Goal: Task Accomplishment & Management: Use online tool/utility

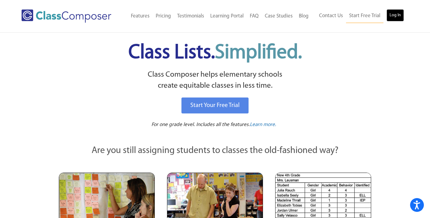
click at [394, 17] on link "Log In" at bounding box center [394, 15] width 17 height 12
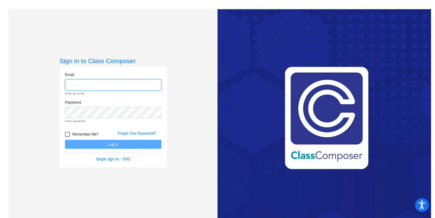
type input "suttonj@platteco.k12.mo.us"
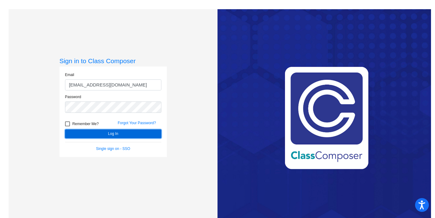
click at [153, 137] on button "Log In" at bounding box center [113, 133] width 96 height 9
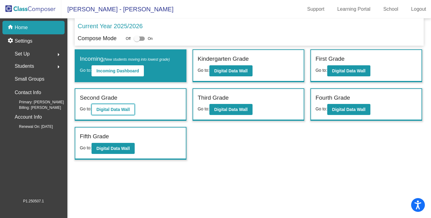
click at [113, 111] on b "Digital Data Wall" at bounding box center [113, 109] width 33 height 5
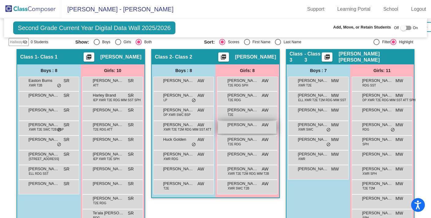
scroll to position [140, 0]
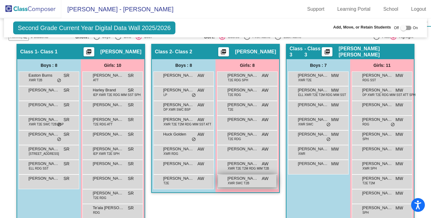
click at [234, 184] on span "XWR SWC T2B" at bounding box center [238, 183] width 21 height 5
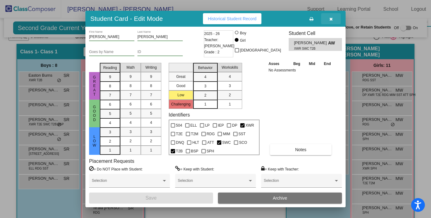
click at [331, 16] on span "button" at bounding box center [331, 18] width 3 height 5
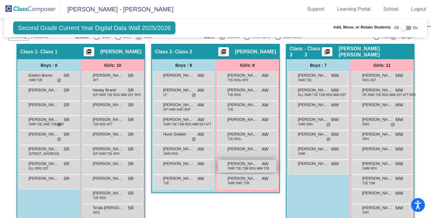
click at [253, 171] on div "Sophia Loyd XWR T2E T2M RDG MIM T2B AW lock do_not_disturb_alt" at bounding box center [247, 166] width 59 height 13
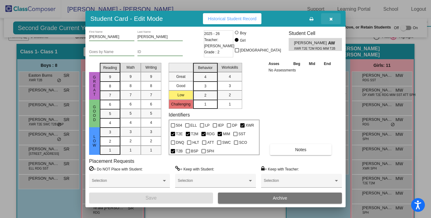
click at [332, 20] on icon "button" at bounding box center [331, 19] width 3 height 4
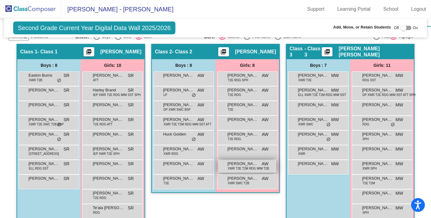
click at [241, 167] on span "XWR T2E T2M RDG MIM T2B" at bounding box center [248, 168] width 41 height 5
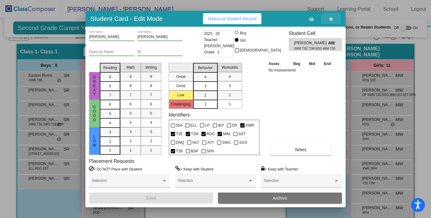
click at [330, 21] on button "button" at bounding box center [331, 18] width 20 height 11
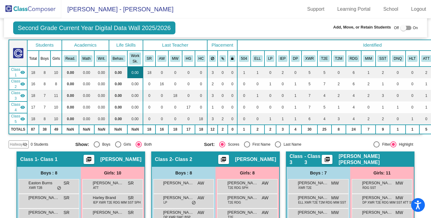
scroll to position [0, 0]
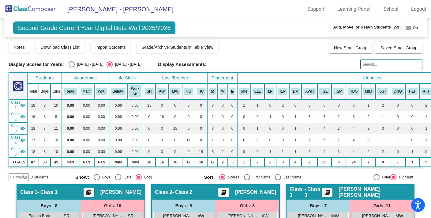
click at [85, 65] on div "2024 - 2025" at bounding box center [89, 65] width 29 height 6
click at [72, 67] on input "2024 - 2025" at bounding box center [71, 67] width 0 height 0
radio input "true"
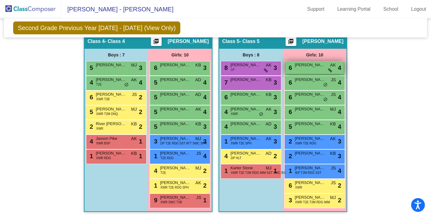
scroll to position [351, 0]
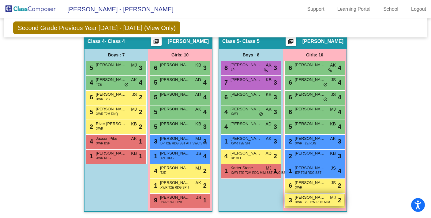
click at [311, 200] on span "XWR T2E T2M RDG MIM" at bounding box center [312, 202] width 35 height 5
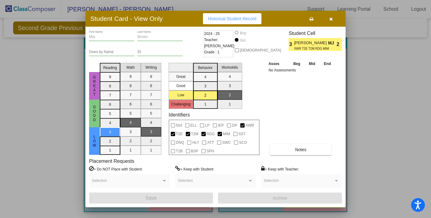
click at [330, 17] on icon "button" at bounding box center [331, 19] width 3 height 4
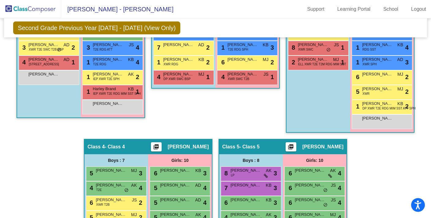
scroll to position [240, 0]
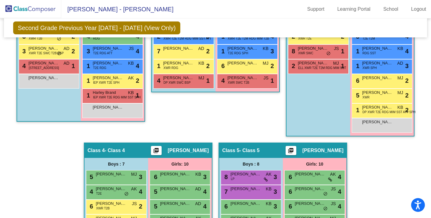
click at [365, 180] on div "Hallway - Hallway Class picture_as_pdf Add Student First Name Last Name Student…" at bounding box center [216, 135] width 414 height 384
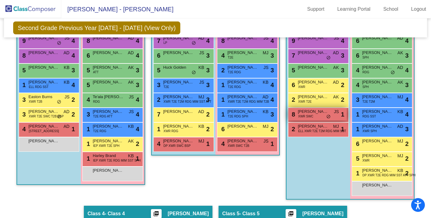
scroll to position [178, 0]
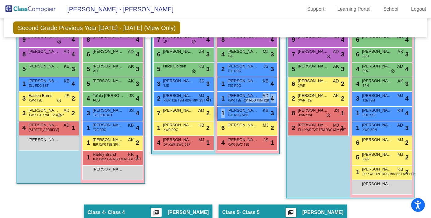
drag, startPoint x: 244, startPoint y: 100, endPoint x: 250, endPoint y: 118, distance: 18.6
click at [250, 118] on div "8 Layla Bridger JS lock do_not_disturb_alt 4 4 Emma Rawson T2E MJ lock do_not_d…" at bounding box center [247, 92] width 61 height 118
click at [230, 179] on div "Class 2 - Class 2 picture_as_pdf Abbey Wright Add Student First Name Last Name …" at bounding box center [215, 104] width 129 height 199
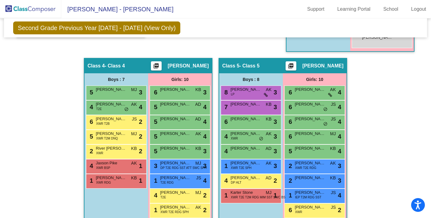
scroll to position [351, 0]
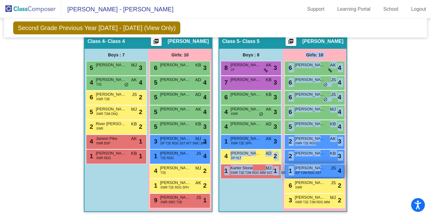
drag, startPoint x: 259, startPoint y: 158, endPoint x: 317, endPoint y: 166, distance: 59.0
click at [0, 0] on div "Boys : 8 8 Neil Rajbhandari LP AK lock do_not_disturb_alt 3 7 Walker Moppin KB …" at bounding box center [0, 0] width 0 height 0
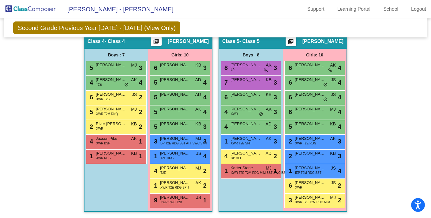
click at [388, 70] on div "Hallway - Hallway Class picture_as_pdf Add Student First Name Last Name Student…" at bounding box center [216, 26] width 414 height 384
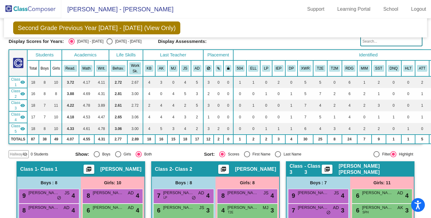
scroll to position [0, 0]
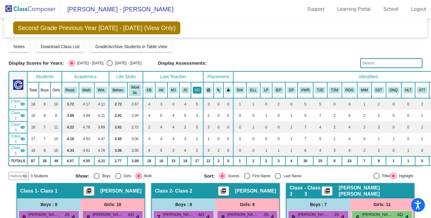
click at [196, 93] on button "AD" at bounding box center [197, 90] width 9 height 7
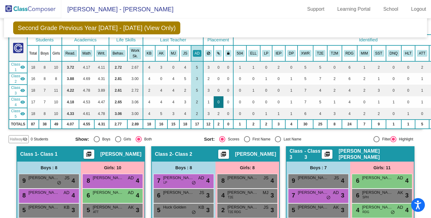
scroll to position [30, 0]
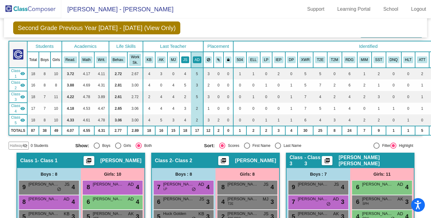
click at [185, 59] on button "JS" at bounding box center [185, 59] width 8 height 7
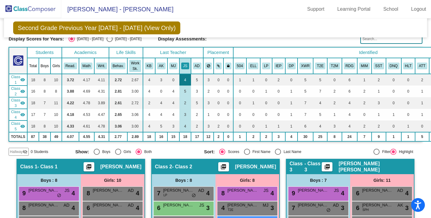
scroll to position [23, 0]
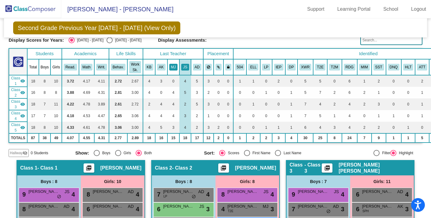
click at [172, 69] on button "MJ" at bounding box center [173, 67] width 9 height 7
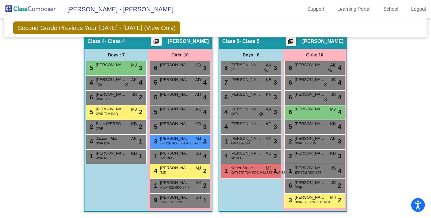
scroll to position [0, 0]
click at [369, 74] on div "Hallway - Hallway Class picture_as_pdf Add Student First Name Last Name Student…" at bounding box center [216, 26] width 414 height 384
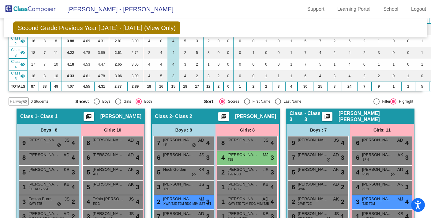
scroll to position [32, 0]
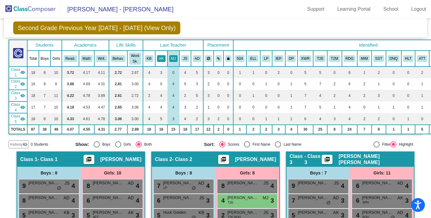
click at [165, 59] on button "AK" at bounding box center [161, 58] width 9 height 7
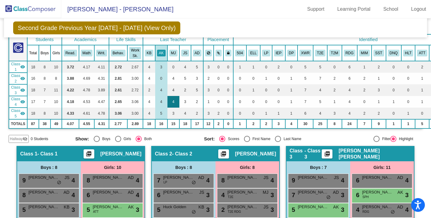
scroll to position [0, 0]
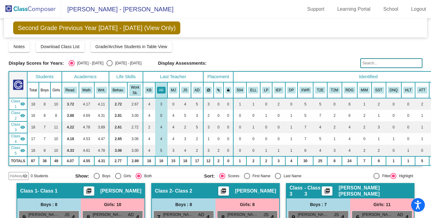
click at [153, 86] on th "KB" at bounding box center [149, 90] width 12 height 16
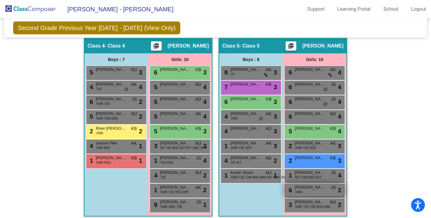
scroll to position [344, 0]
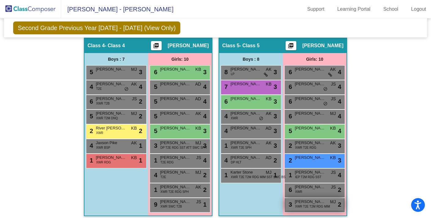
click at [304, 206] on span "XWR T2E T2M RDG MIM" at bounding box center [312, 206] width 35 height 5
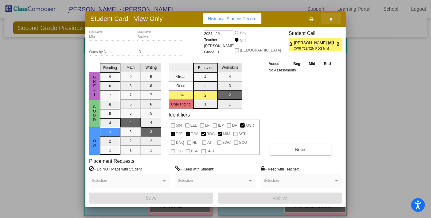
click at [331, 20] on icon "button" at bounding box center [331, 19] width 3 height 4
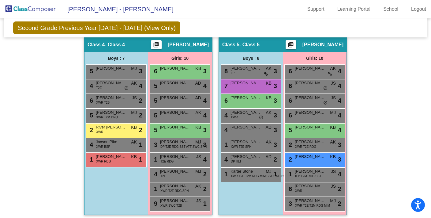
scroll to position [0, 0]
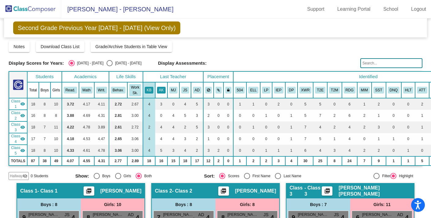
click at [162, 92] on button "AK" at bounding box center [161, 90] width 9 height 7
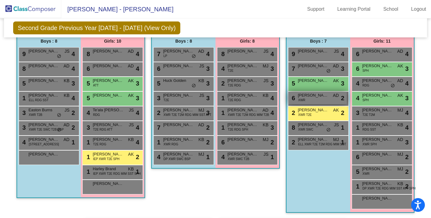
scroll to position [351, 0]
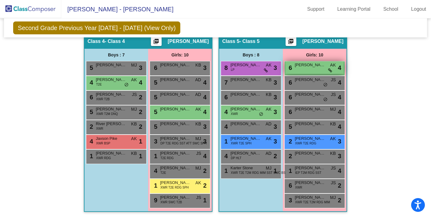
click at [317, 62] on span "Chloe Carleton" at bounding box center [310, 65] width 31 height 6
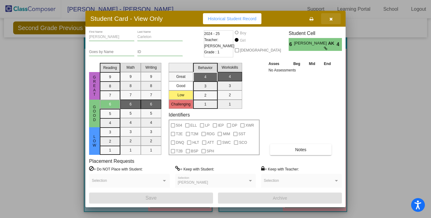
click at [334, 23] on button "button" at bounding box center [331, 18] width 20 height 11
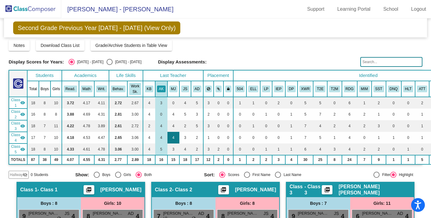
scroll to position [0, 0]
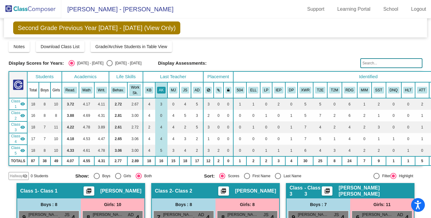
click at [176, 86] on th "MJ" at bounding box center [174, 90] width 12 height 16
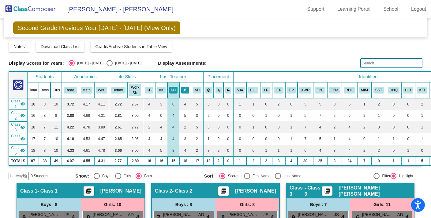
click at [185, 88] on button "JS" at bounding box center [185, 90] width 8 height 7
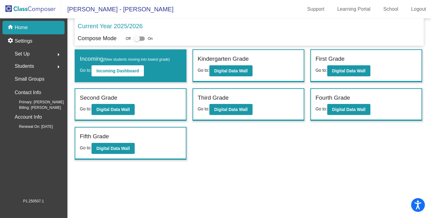
click at [323, 97] on label "Fourth Grade" at bounding box center [333, 97] width 35 height 9
click at [353, 108] on b "Digital Data Wall" at bounding box center [348, 109] width 33 height 5
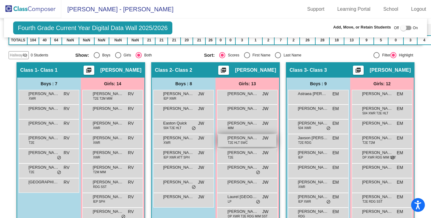
scroll to position [122, 0]
drag, startPoint x: 197, startPoint y: 135, endPoint x: 177, endPoint y: 132, distance: 19.8
click at [192, 132] on div "Allen Broughton IEP XWR JW lock do_not_disturb_alt Clayton White JW lock do_not…" at bounding box center [184, 149] width 61 height 118
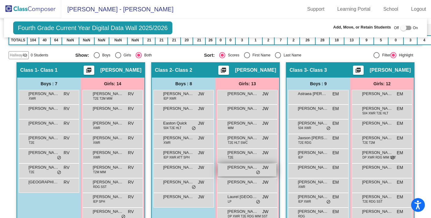
click at [242, 169] on span "Jordan Mills" at bounding box center [243, 167] width 31 height 6
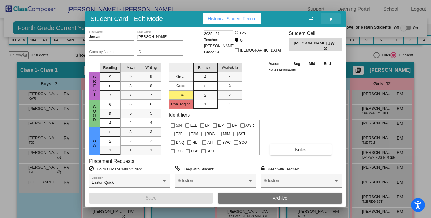
click at [331, 17] on span "button" at bounding box center [331, 18] width 3 height 5
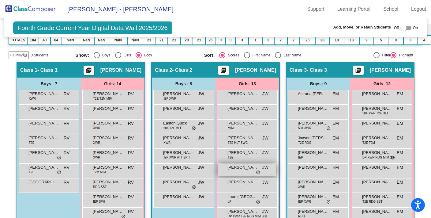
click at [246, 172] on div "Jordan Mills JW lock do_not_disturb_alt" at bounding box center [247, 170] width 59 height 13
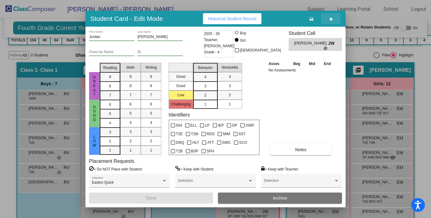
click at [334, 17] on button "button" at bounding box center [331, 18] width 20 height 11
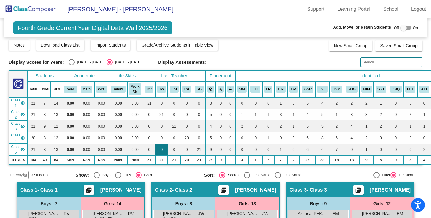
scroll to position [0, 0]
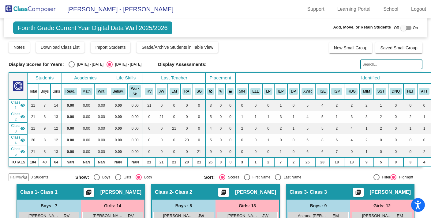
click at [72, 63] on div "Select an option" at bounding box center [72, 64] width 6 height 6
click at [72, 67] on input "2024 - 2025" at bounding box center [71, 67] width 0 height 0
radio input "true"
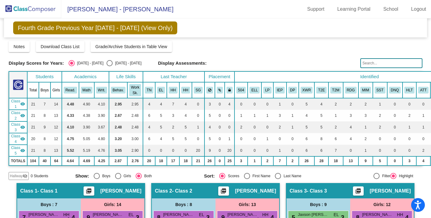
click at [107, 63] on div "Select an option" at bounding box center [110, 63] width 6 height 6
click at [109, 66] on input "2025 - 2026" at bounding box center [109, 66] width 0 height 0
radio input "true"
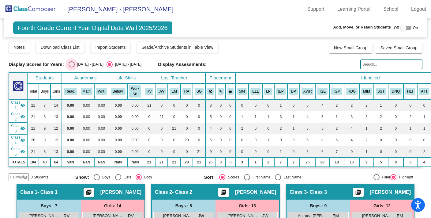
click at [77, 65] on div "2024 - 2025" at bounding box center [89, 65] width 29 height 6
click at [72, 67] on input "2024 - 2025" at bounding box center [71, 67] width 0 height 0
radio input "true"
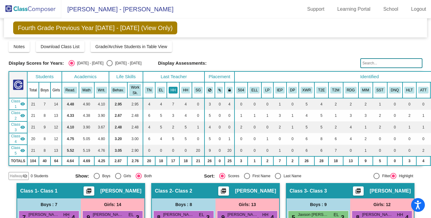
click at [173, 91] on button "HH" at bounding box center [173, 90] width 9 height 7
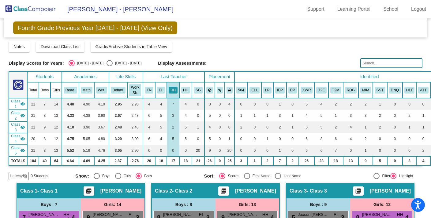
click at [186, 85] on th "HH" at bounding box center [186, 90] width 13 height 16
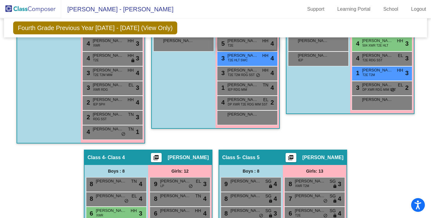
scroll to position [314, 0]
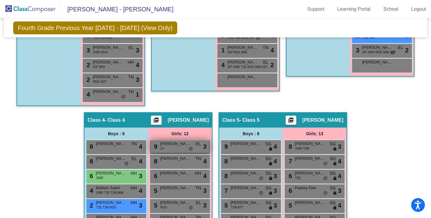
click at [190, 147] on span "do_not_disturb_alt" at bounding box center [191, 148] width 4 height 5
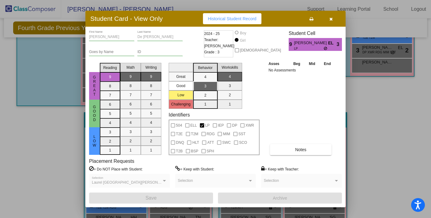
click at [330, 18] on icon "button" at bounding box center [331, 19] width 3 height 4
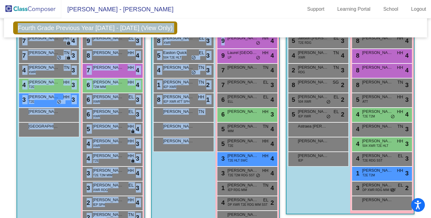
scroll to position [324, 0]
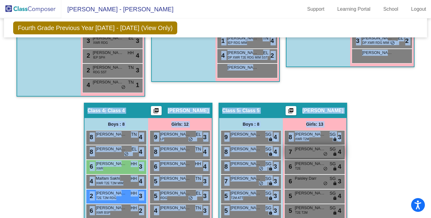
drag, startPoint x: 246, startPoint y: 172, endPoint x: 287, endPoint y: 154, distance: 45.0
click at [285, 148] on div "Hallway - Hallway Class picture_as_pdf Add Student First Name Last Name Student…" at bounding box center [216, 95] width 414 height 472
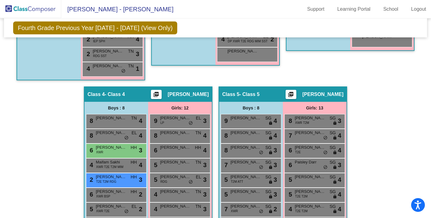
scroll to position [158, 0]
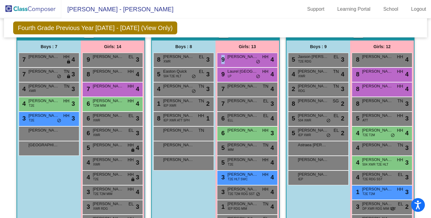
drag, startPoint x: 239, startPoint y: 62, endPoint x: 257, endPoint y: 50, distance: 21.5
click at [0, 0] on div "Girls: 13 9 Jordan Mills HH lock do_not_disturb_alt 4 9 Laurel De La Portilla L…" at bounding box center [0, 0] width 0 height 0
click at [240, 62] on div "9 Jordan Mills HH lock do_not_disturb_alt 4" at bounding box center [247, 59] width 59 height 13
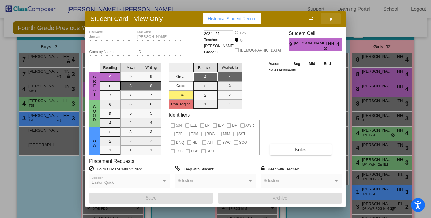
click at [331, 19] on icon "button" at bounding box center [331, 19] width 3 height 4
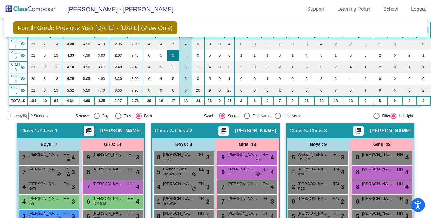
scroll to position [0, 0]
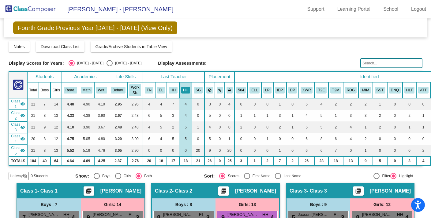
click at [99, 63] on mat-radio-group "2024 - 2025 2025 - 2026" at bounding box center [105, 63] width 73 height 6
click at [107, 63] on div "Select an option" at bounding box center [110, 63] width 6 height 6
click at [109, 66] on input "2025 - 2026" at bounding box center [109, 66] width 0 height 0
radio input "true"
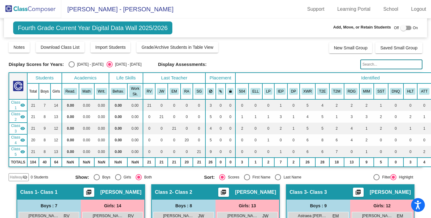
click at [20, 16] on img at bounding box center [30, 9] width 61 height 18
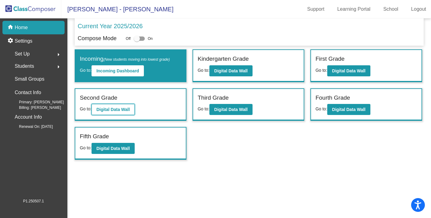
click at [108, 112] on b "Digital Data Wall" at bounding box center [113, 109] width 33 height 5
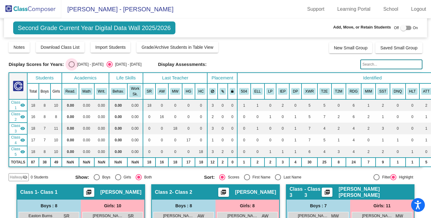
click at [72, 65] on div "Select an option" at bounding box center [72, 64] width 6 height 6
click at [72, 67] on input "2024 - 2025" at bounding box center [71, 67] width 0 height 0
radio input "true"
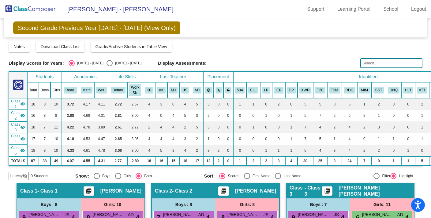
click at [195, 86] on th "AD" at bounding box center [197, 90] width 12 height 16
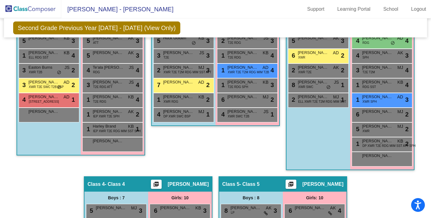
scroll to position [26, 0]
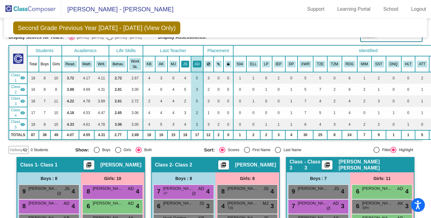
click at [183, 64] on button "JS" at bounding box center [185, 64] width 8 height 7
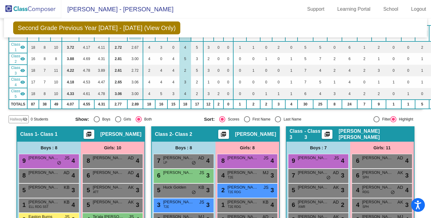
scroll to position [8, 0]
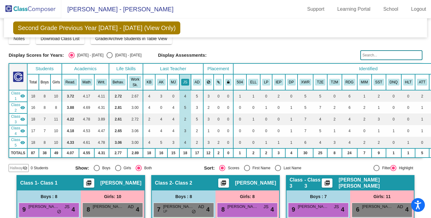
click at [173, 77] on th "MJ" at bounding box center [174, 82] width 12 height 16
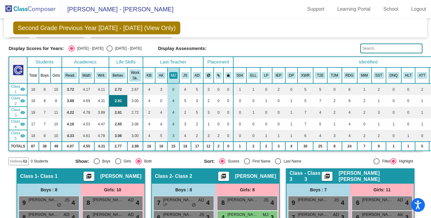
scroll to position [0, 0]
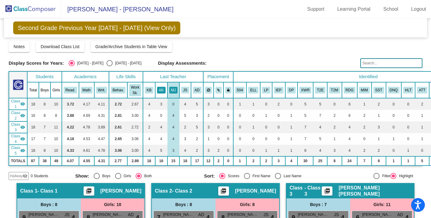
click at [158, 89] on button "AK" at bounding box center [161, 90] width 9 height 7
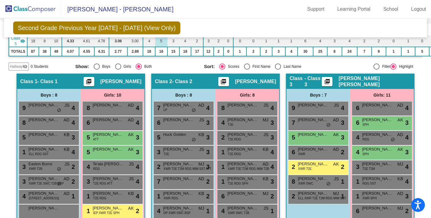
scroll to position [15, 0]
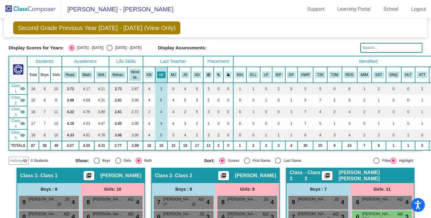
click at [150, 69] on th "KB" at bounding box center [149, 75] width 12 height 16
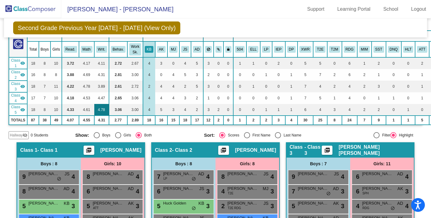
scroll to position [15, 0]
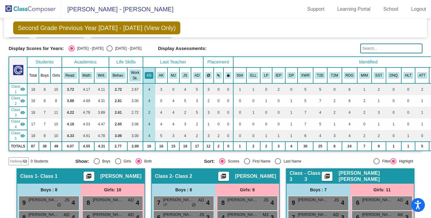
click at [166, 72] on th "AK" at bounding box center [161, 75] width 12 height 16
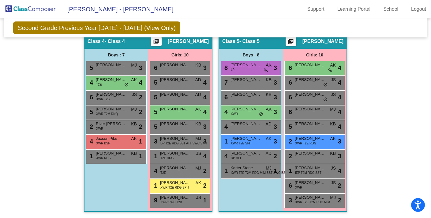
scroll to position [350, 0]
click at [297, 142] on span "XWR T2E RDG" at bounding box center [305, 143] width 21 height 5
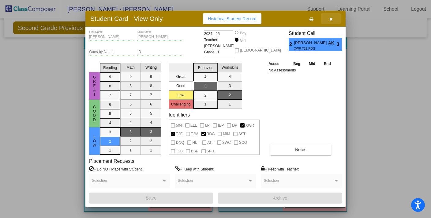
click at [331, 19] on icon "button" at bounding box center [331, 19] width 3 height 4
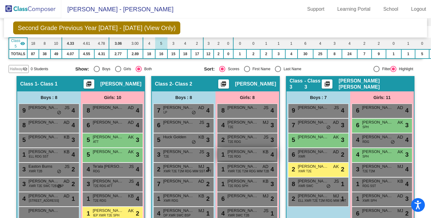
scroll to position [114, 0]
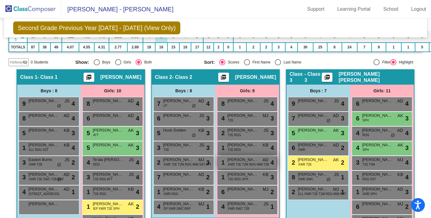
click at [239, 159] on span "Sophia Loyd" at bounding box center [243, 160] width 31 height 6
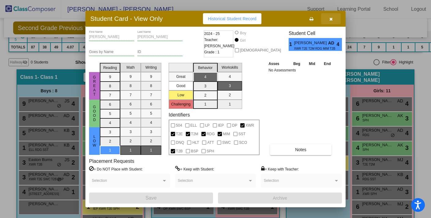
click at [336, 21] on button "button" at bounding box center [331, 18] width 20 height 11
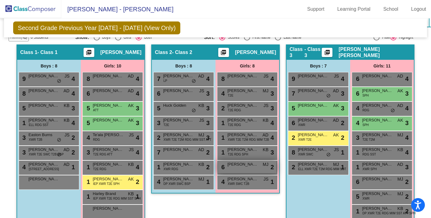
scroll to position [160, 0]
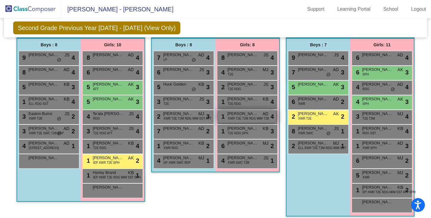
click at [245, 119] on span "XWR T2E T2M RDG MIM T2B" at bounding box center [248, 118] width 41 height 5
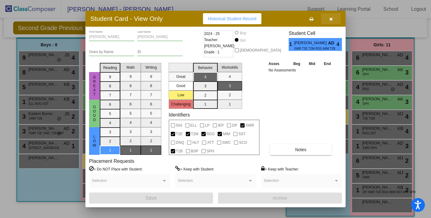
click at [332, 20] on icon "button" at bounding box center [331, 19] width 3 height 4
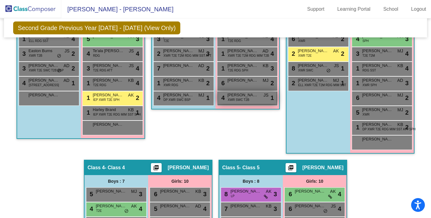
scroll to position [223, 0]
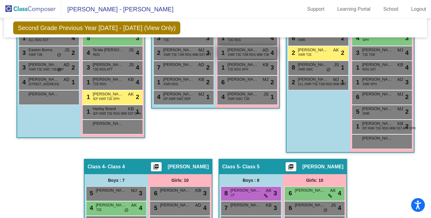
click at [245, 52] on span "XWR T2E T2M RDG MIM T2B" at bounding box center [248, 54] width 41 height 5
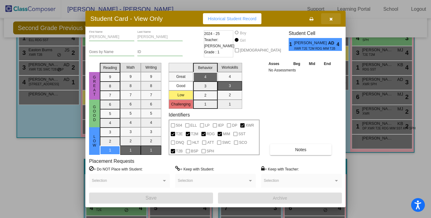
click at [330, 20] on icon "button" at bounding box center [331, 19] width 3 height 4
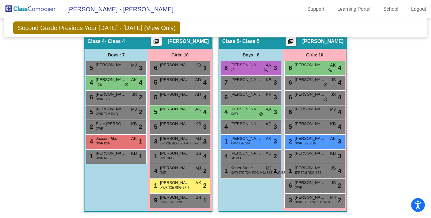
scroll to position [351, 0]
drag, startPoint x: 308, startPoint y: 199, endPoint x: 301, endPoint y: 203, distance: 7.8
click at [301, 203] on div "3 Mia Brown XWR T2E T2M RDG MIM MJ lock do_not_disturb_alt 2" at bounding box center [315, 200] width 59 height 13
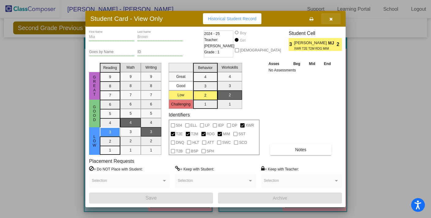
click at [333, 20] on button "button" at bounding box center [331, 18] width 20 height 11
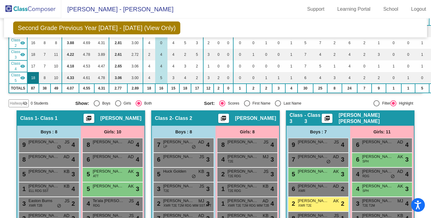
scroll to position [65, 0]
